Goal: Browse casually

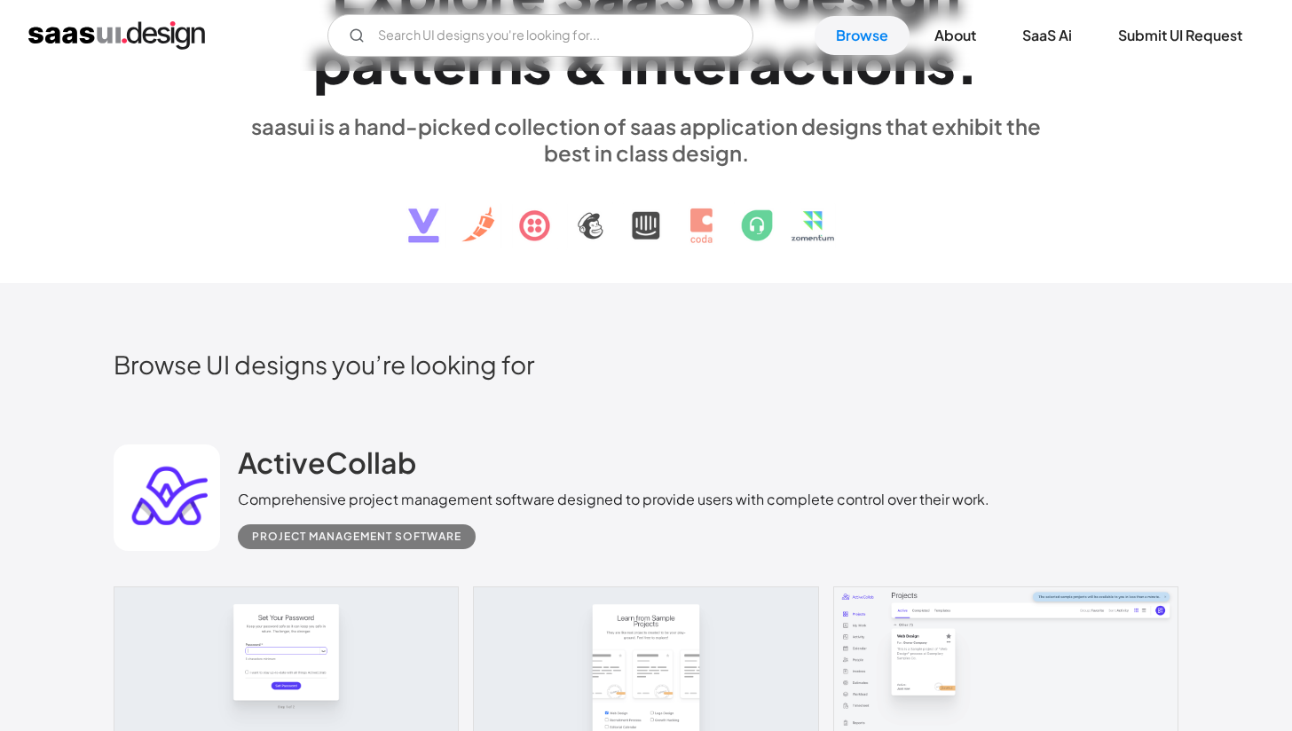
scroll to position [318, 0]
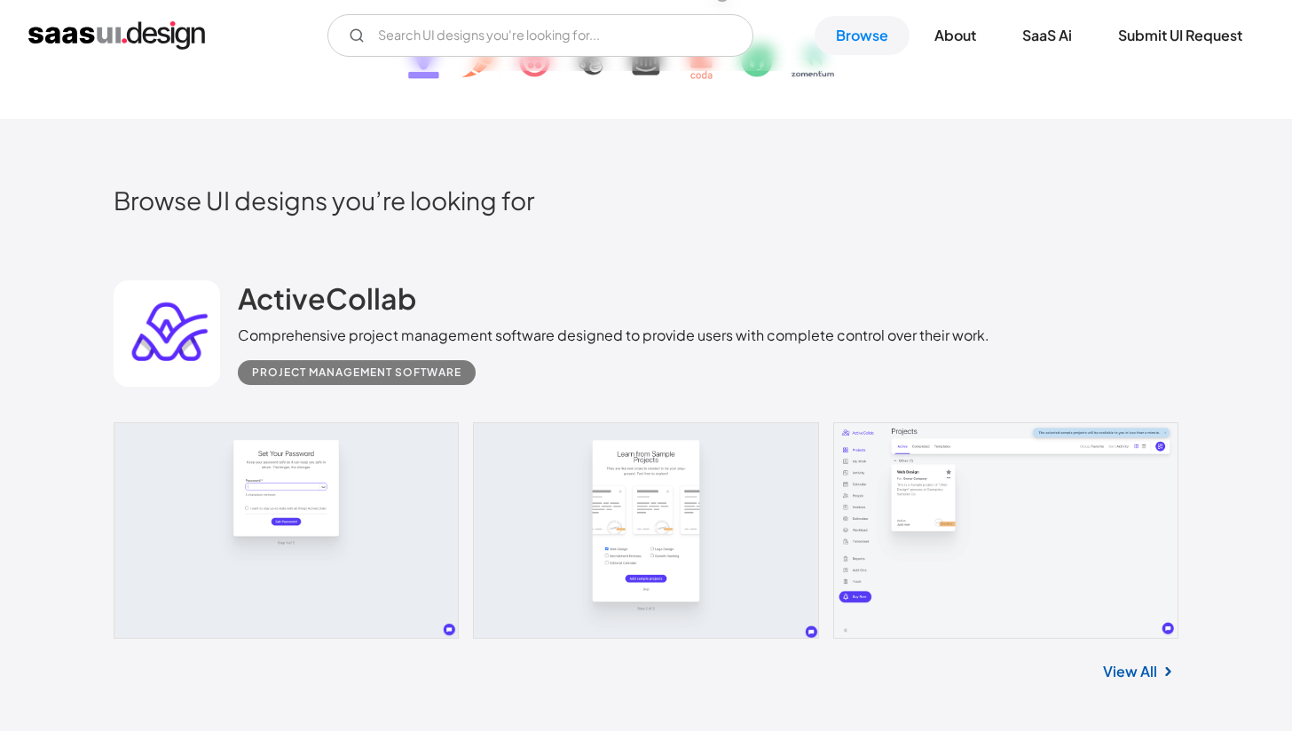
click at [1124, 668] on link "View All" at bounding box center [1130, 671] width 54 height 21
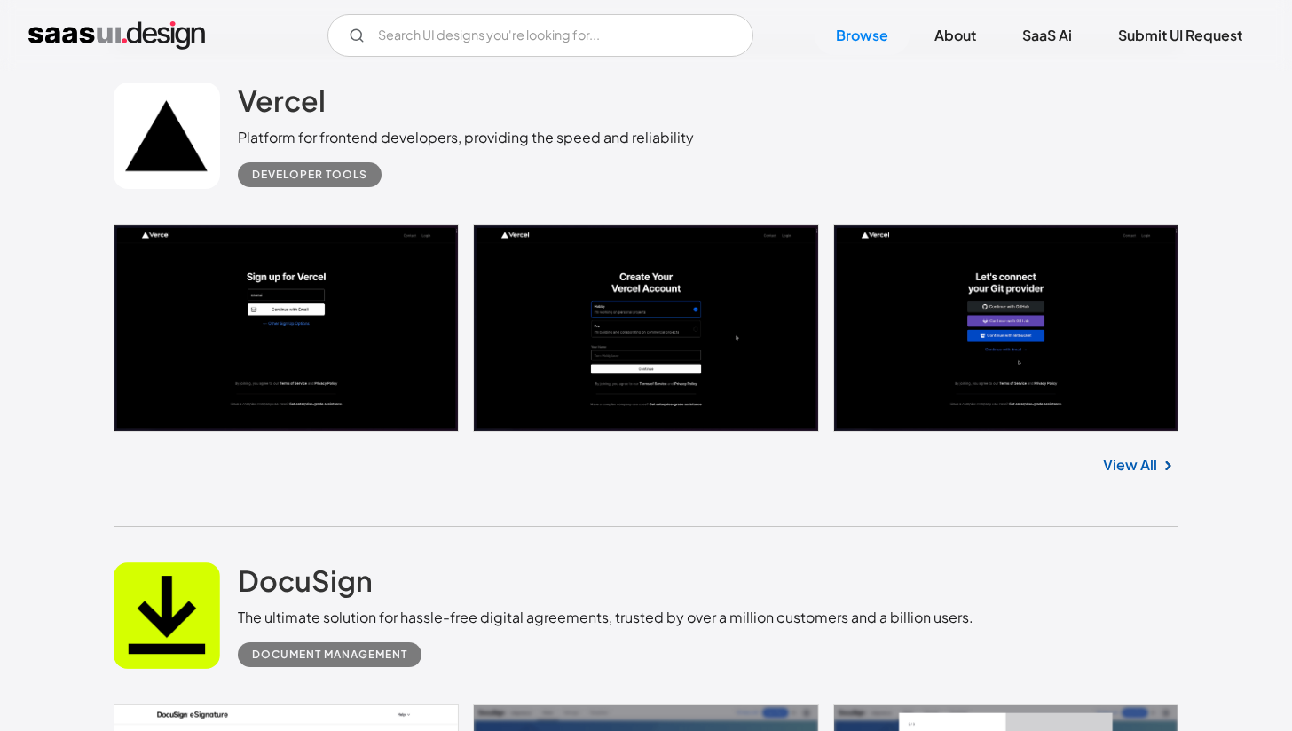
scroll to position [1978, 0]
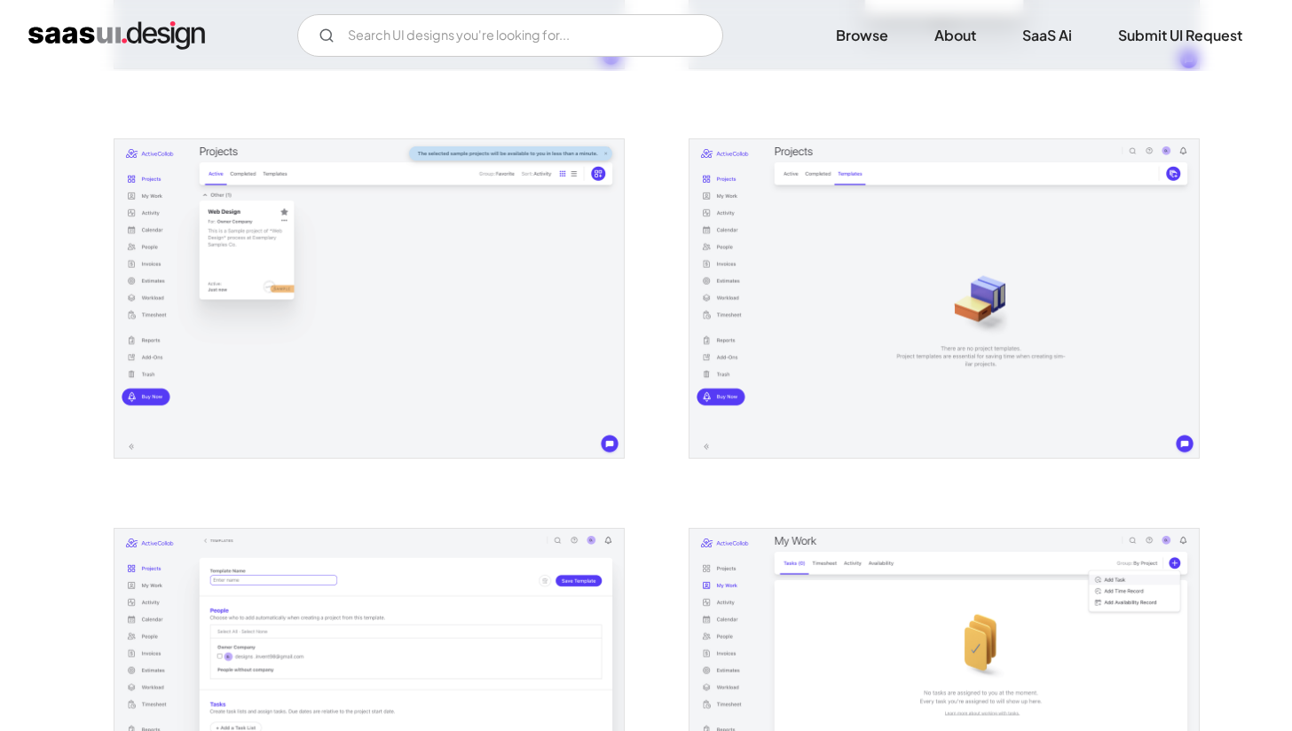
scroll to position [726, 0]
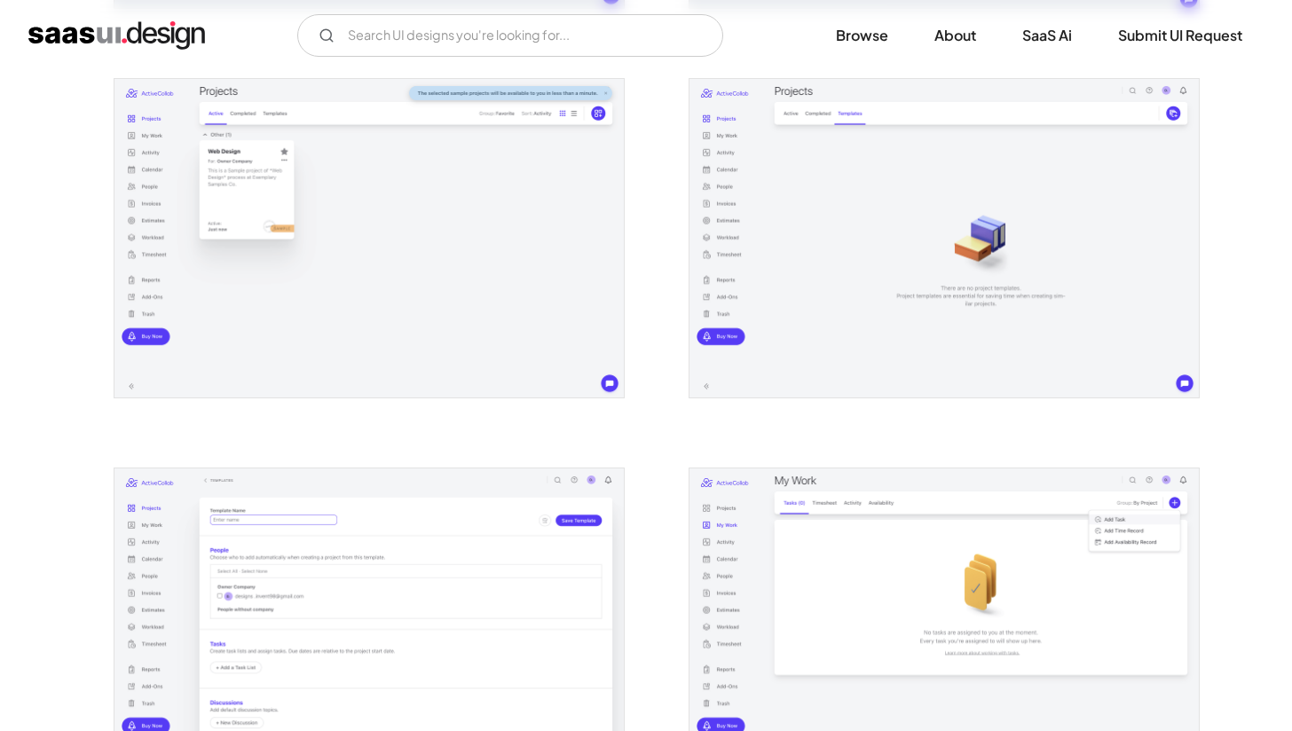
click at [511, 344] on img "open lightbox" at bounding box center [370, 238] width 510 height 319
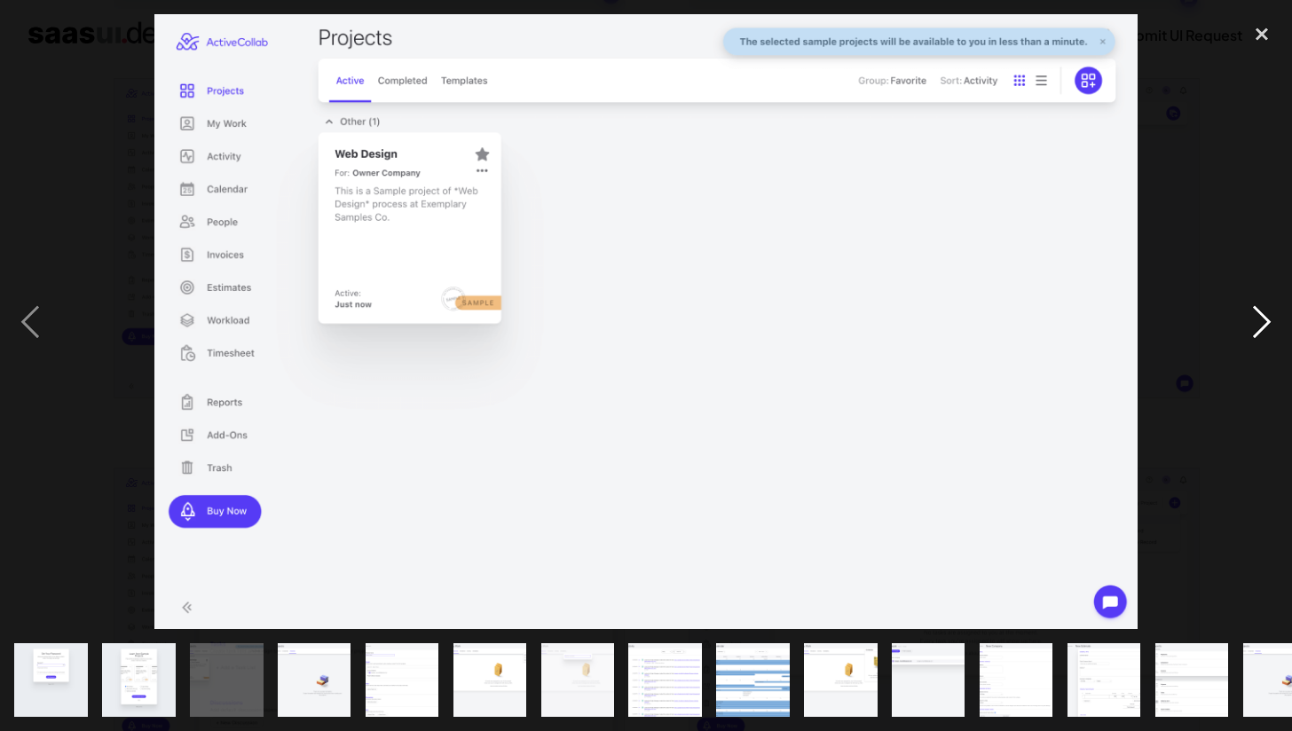
click at [1269, 322] on div "next image" at bounding box center [1262, 321] width 60 height 614
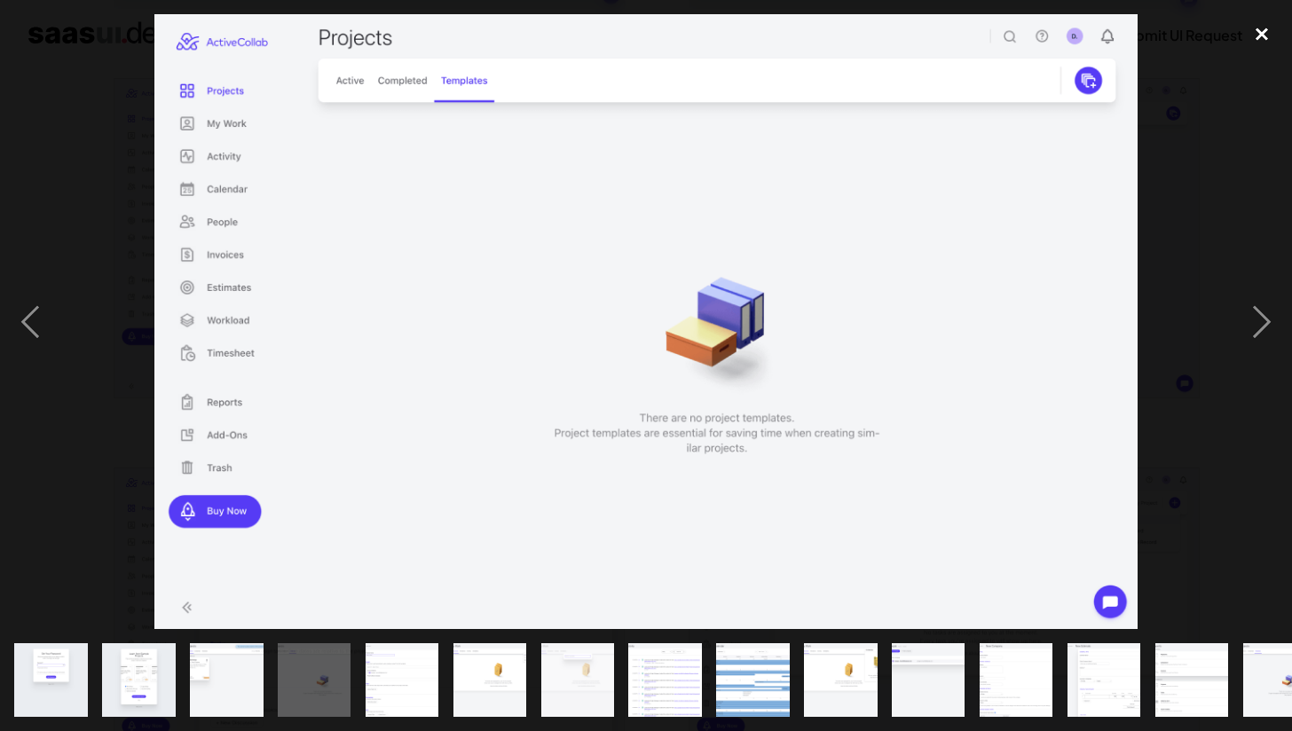
click at [1261, 37] on div "close lightbox" at bounding box center [1262, 33] width 60 height 39
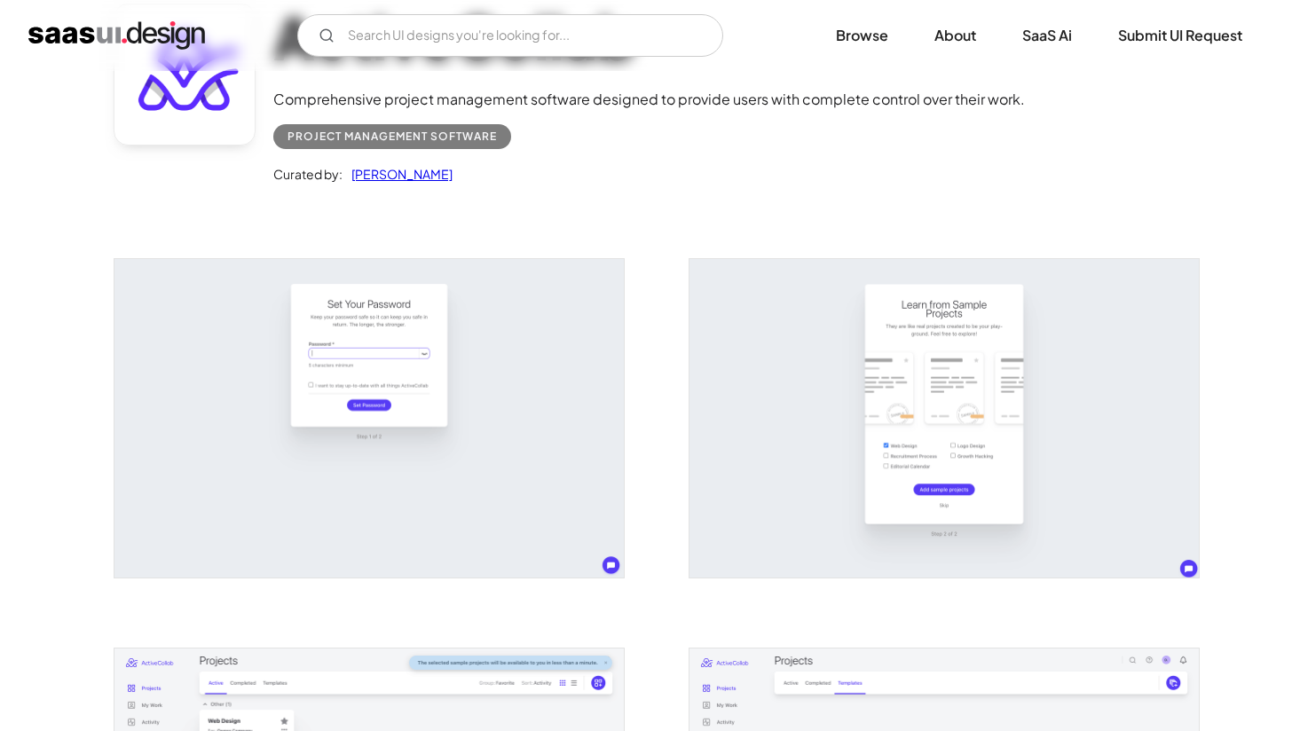
scroll to position [0, 0]
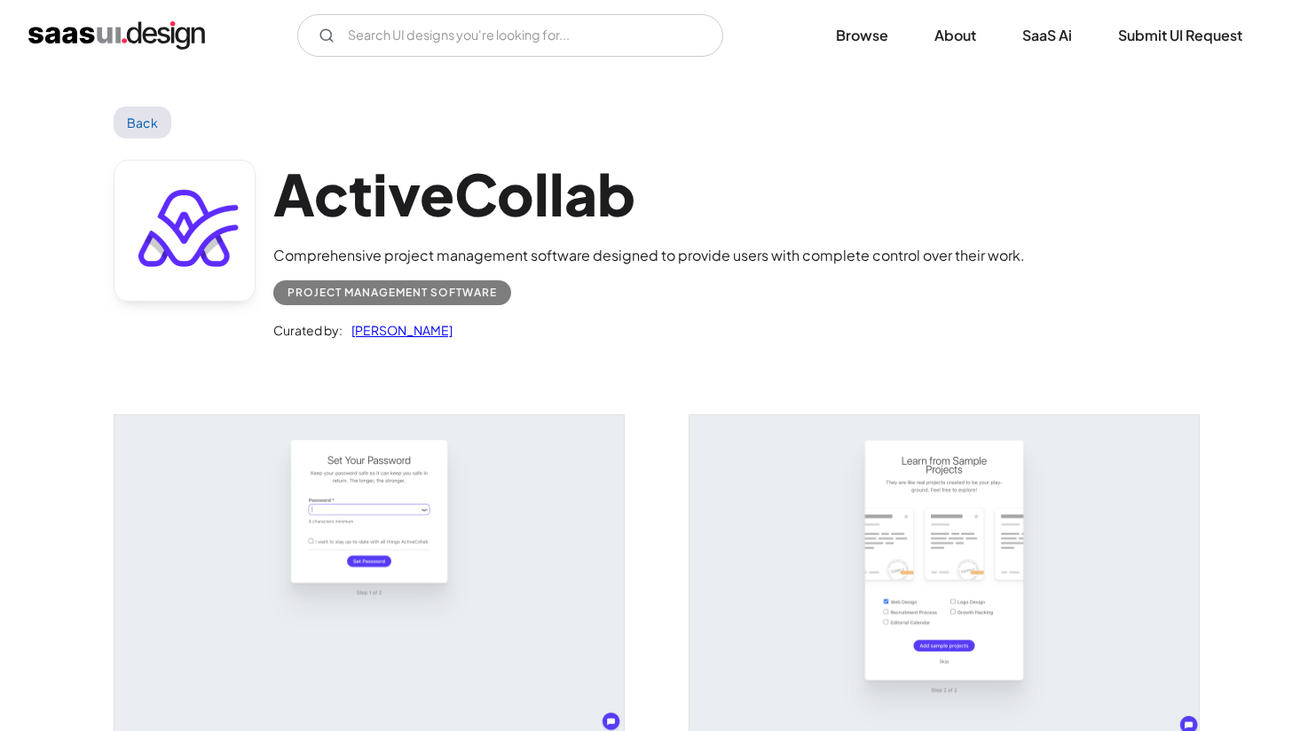
click at [140, 115] on link "Back" at bounding box center [143, 123] width 58 height 32
